Goal: Task Accomplishment & Management: Manage account settings

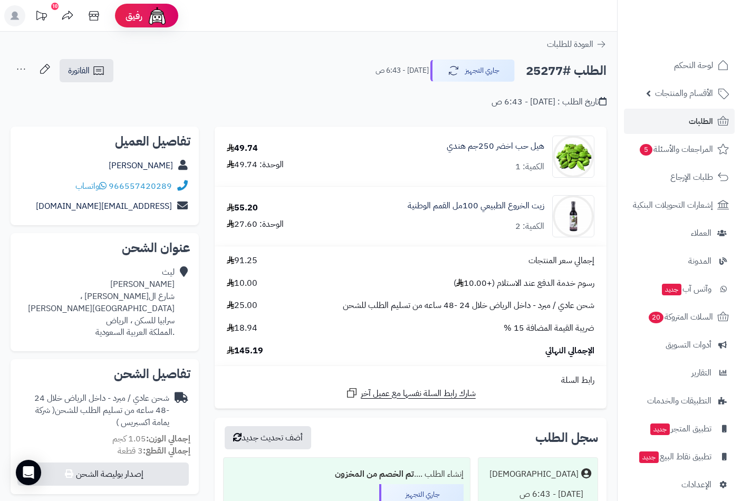
click at [712, 118] on span "الطلبات" at bounding box center [701, 121] width 24 height 15
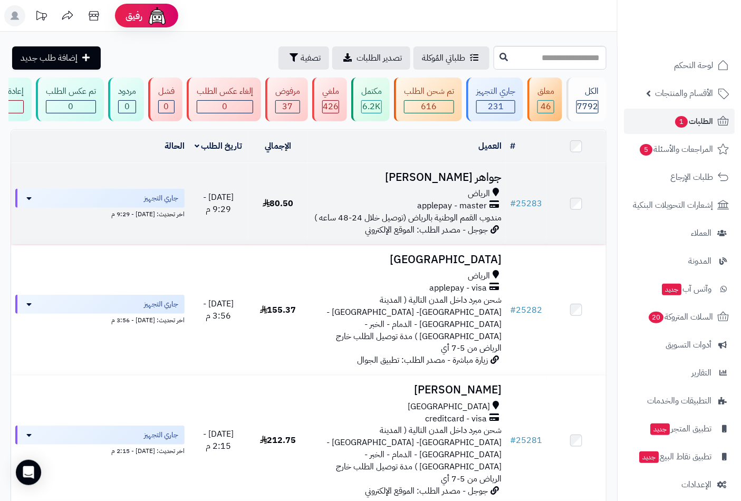
click at [466, 180] on h3 "جواهر البراهيم" at bounding box center [407, 177] width 190 height 12
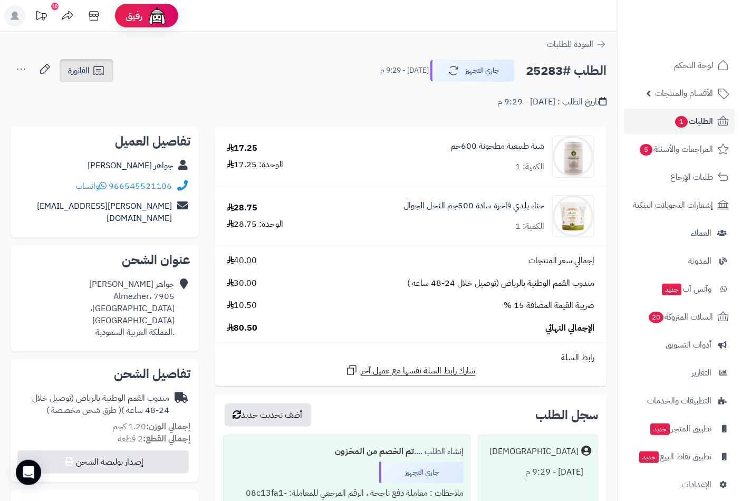
click at [90, 72] on span "الفاتورة" at bounding box center [79, 70] width 22 height 13
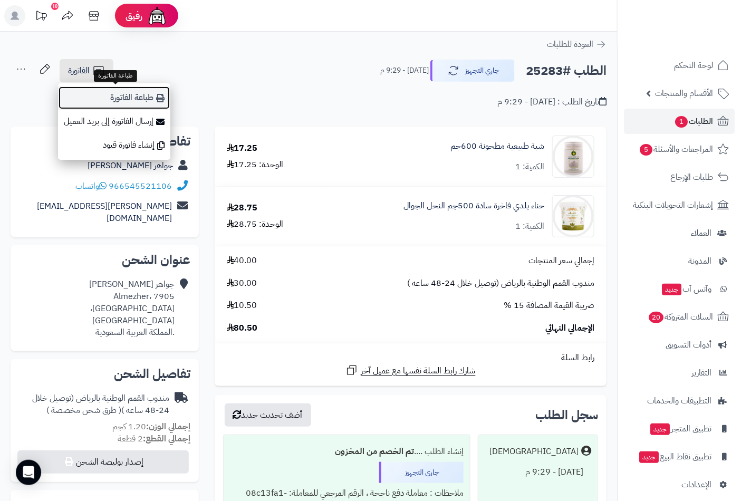
click at [118, 97] on link "طباعة الفاتورة" at bounding box center [114, 98] width 112 height 24
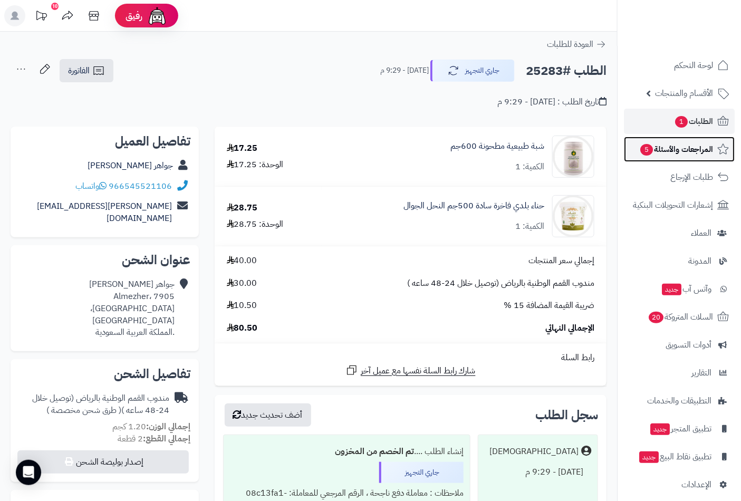
click at [671, 150] on span "المراجعات والأسئلة 5" at bounding box center [676, 149] width 74 height 15
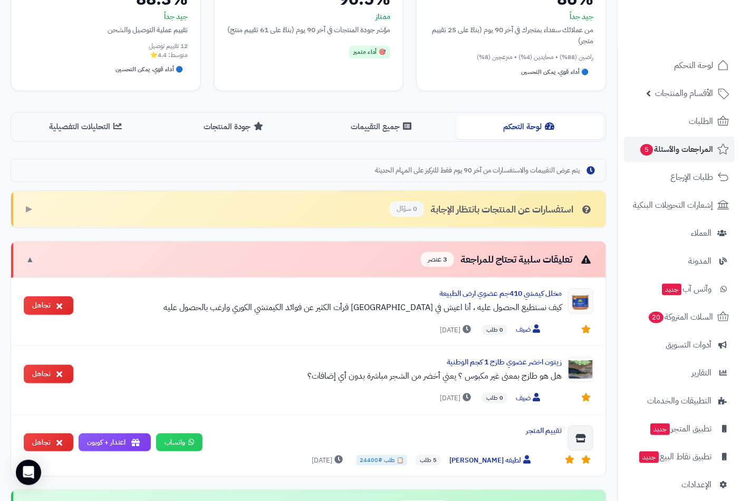
scroll to position [49, 0]
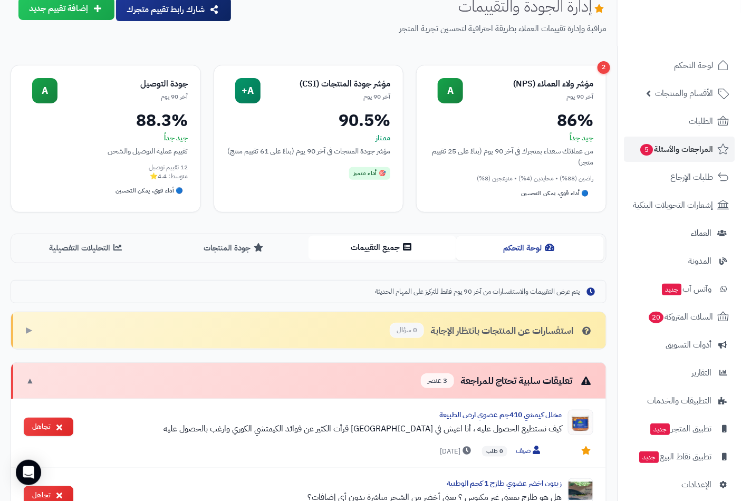
click at [373, 243] on button "جميع التقييمات" at bounding box center [382, 248] width 148 height 24
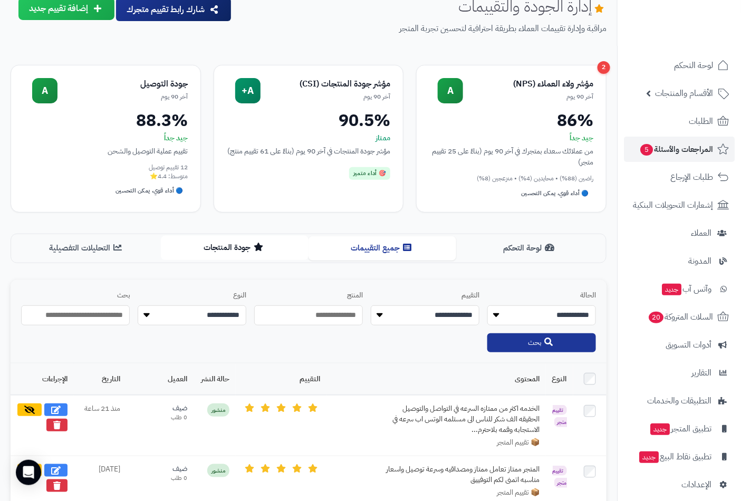
click at [229, 249] on button "جودة المنتجات" at bounding box center [235, 248] width 148 height 24
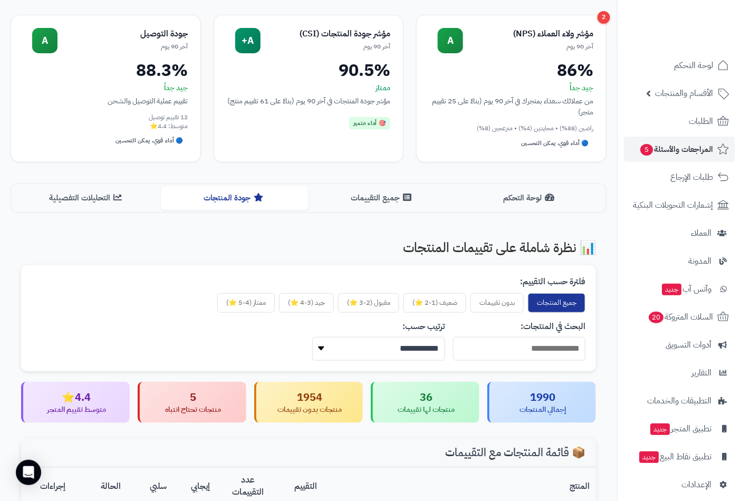
scroll to position [97, 0]
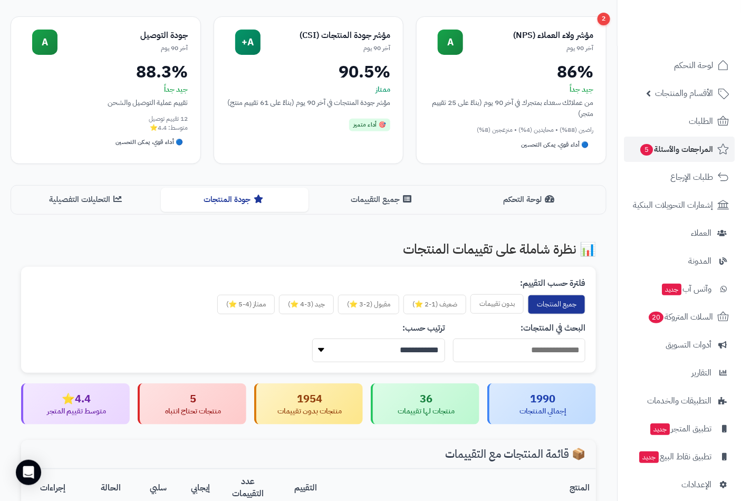
click at [506, 304] on button "بدون تقييمات" at bounding box center [496, 304] width 53 height 20
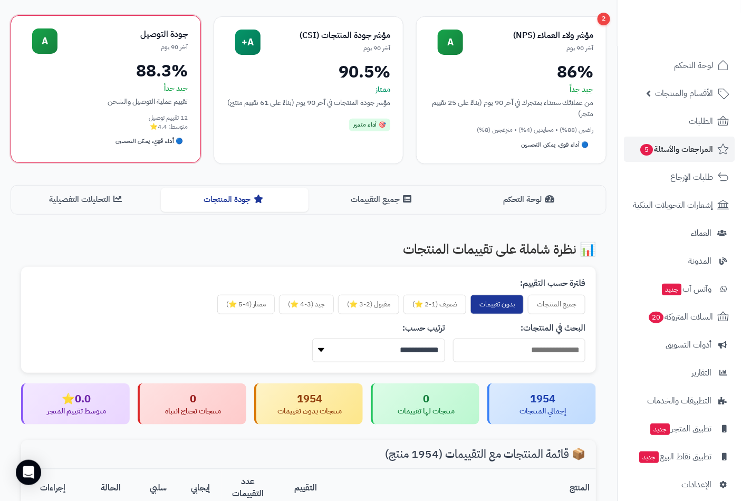
click at [61, 199] on button "التحليلات التفصيلية" at bounding box center [87, 200] width 148 height 24
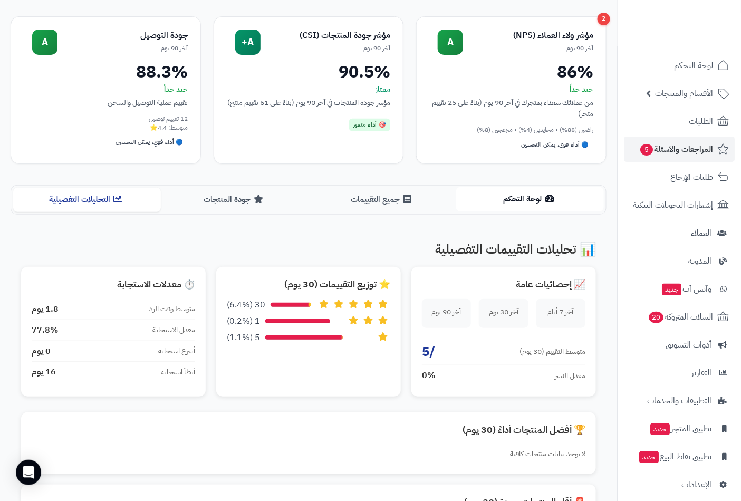
click at [509, 203] on button "لوحة التحكم" at bounding box center [530, 199] width 148 height 24
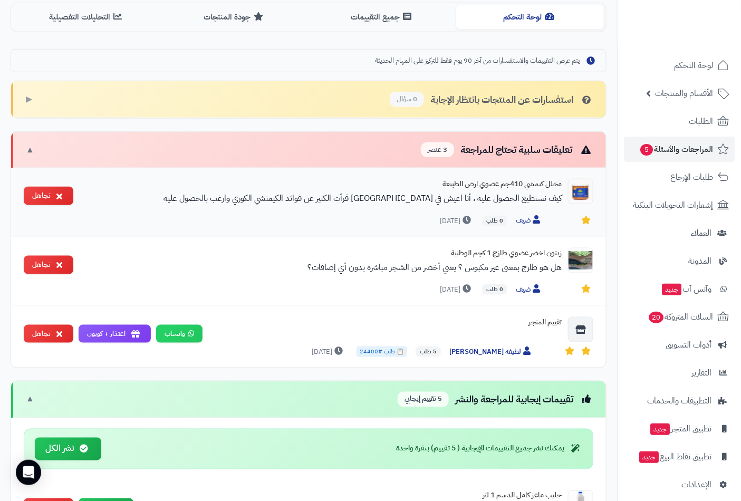
scroll to position [292, 0]
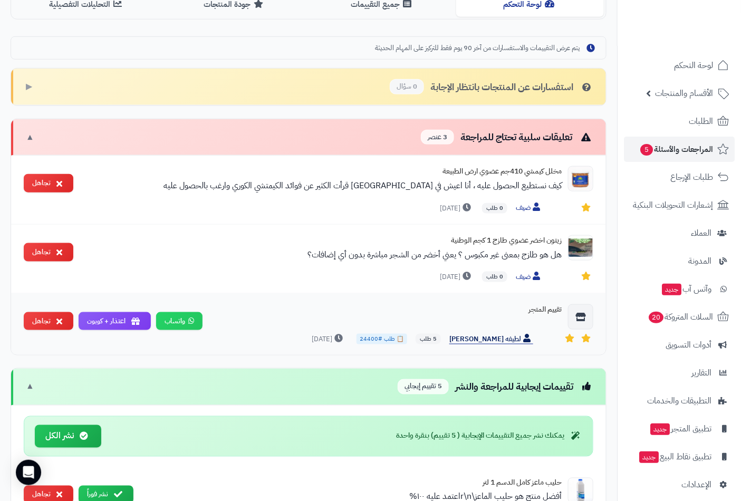
click at [486, 339] on span "لطيفه محمد محمد" at bounding box center [491, 339] width 84 height 11
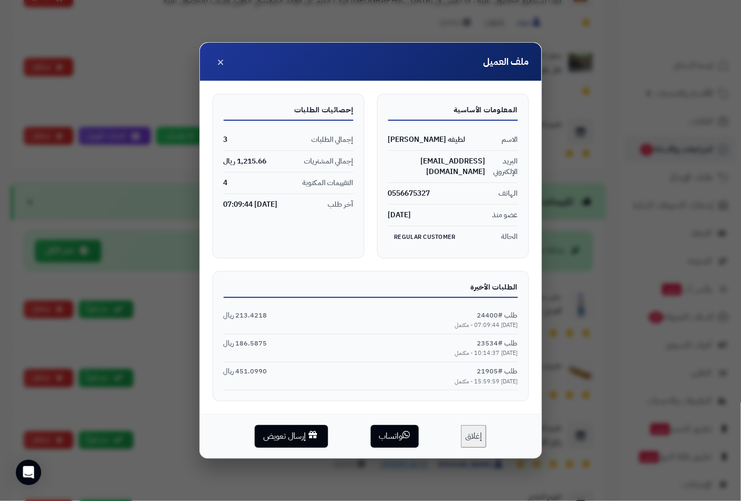
scroll to position [488, 0]
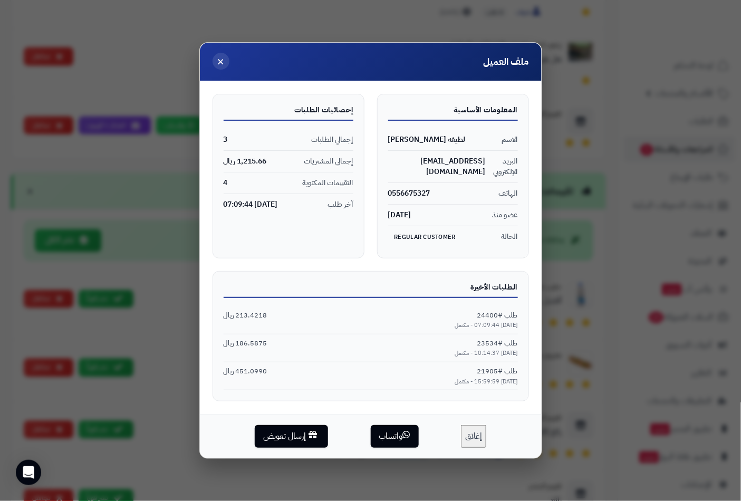
click at [223, 56] on span "×" at bounding box center [220, 61] width 7 height 18
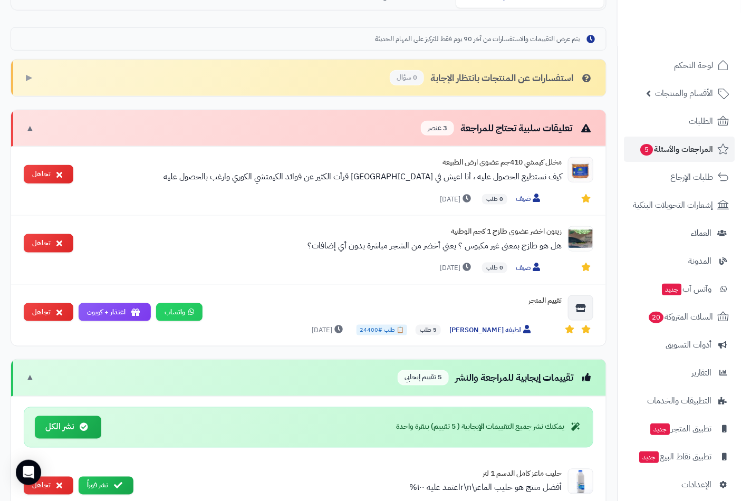
scroll to position [292, 0]
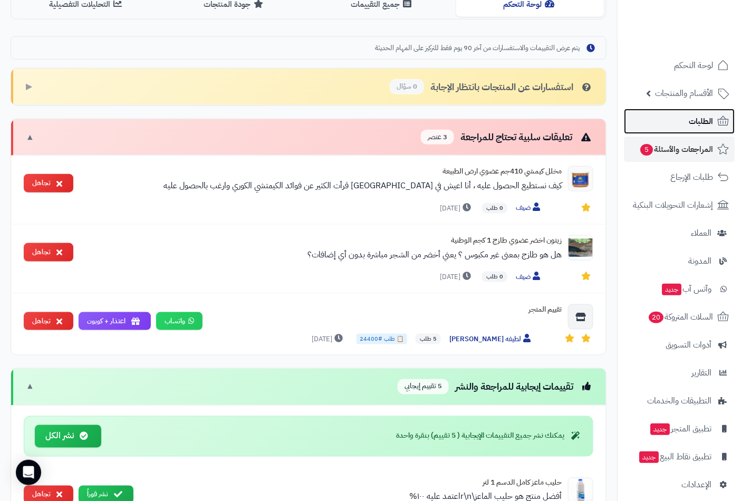
click at [703, 121] on span "الطلبات" at bounding box center [701, 121] width 24 height 15
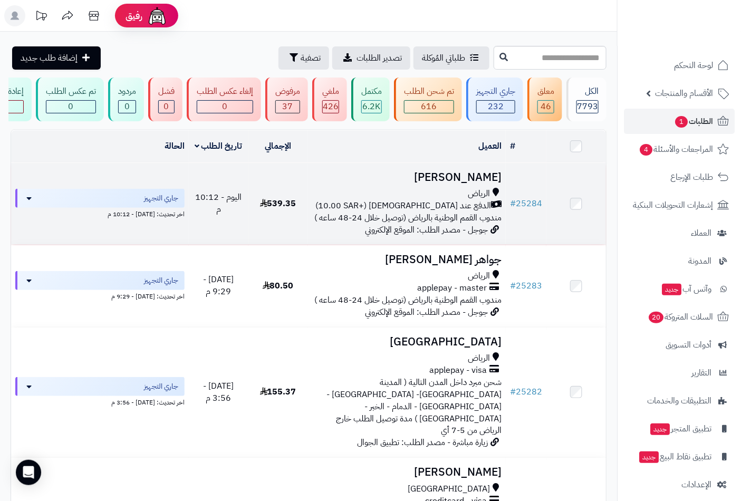
click at [487, 195] on span "الرياض" at bounding box center [479, 194] width 22 height 12
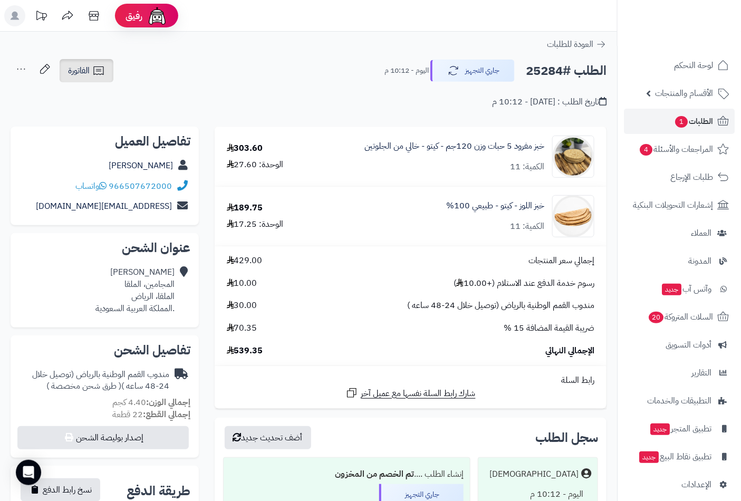
click at [71, 72] on span "الفاتورة" at bounding box center [79, 70] width 22 height 13
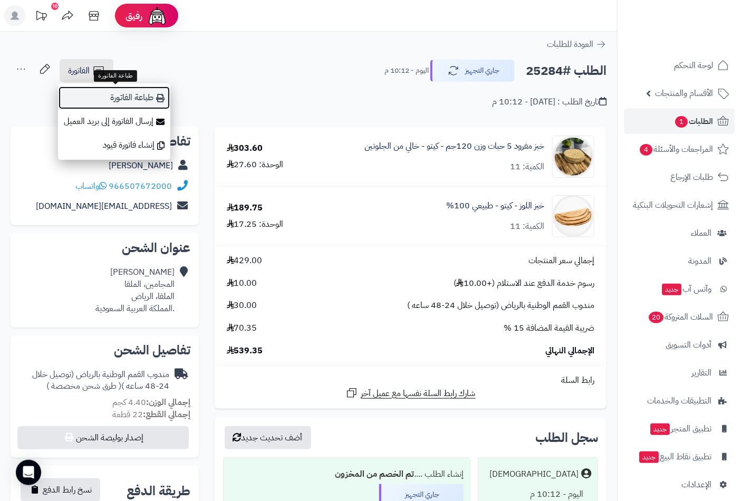
click at [138, 97] on link "طباعة الفاتورة" at bounding box center [114, 98] width 112 height 24
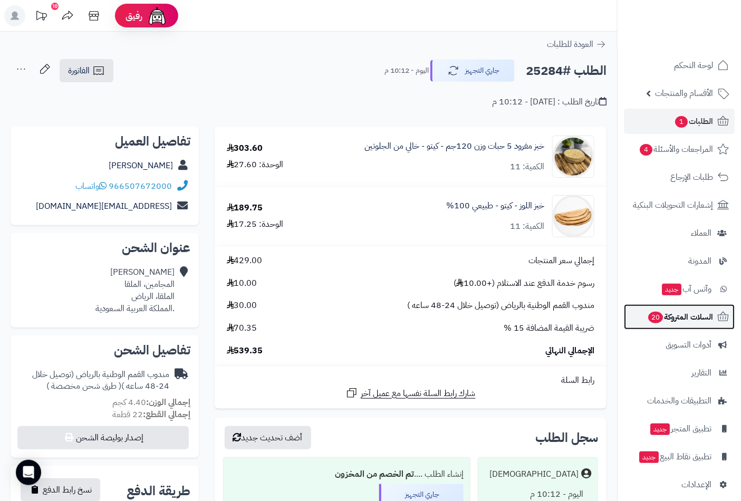
click at [677, 324] on link "السلات المتروكة 20" at bounding box center [679, 316] width 111 height 25
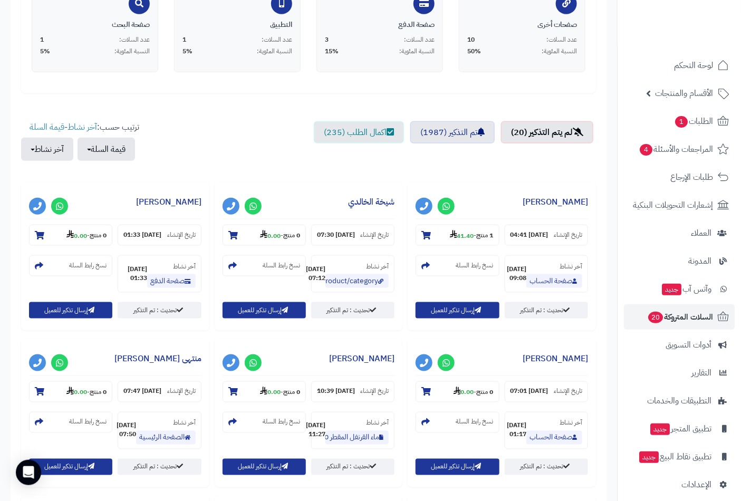
scroll to position [293, 0]
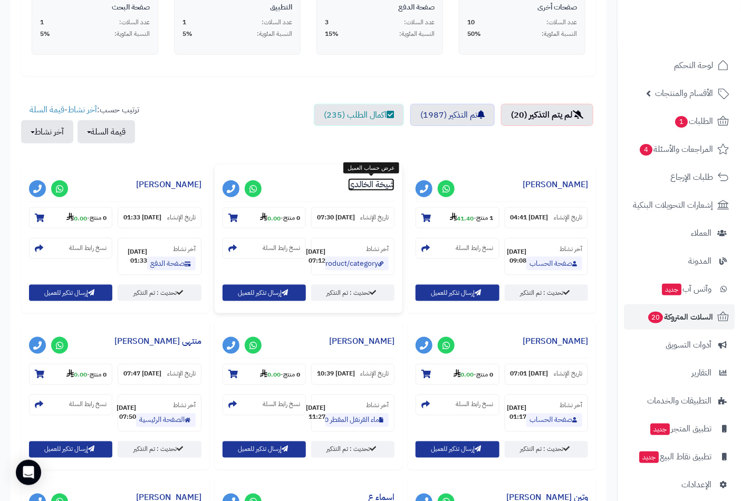
click at [372, 182] on link "شيخة الخالدي" at bounding box center [371, 184] width 46 height 13
